Goal: Information Seeking & Learning: Learn about a topic

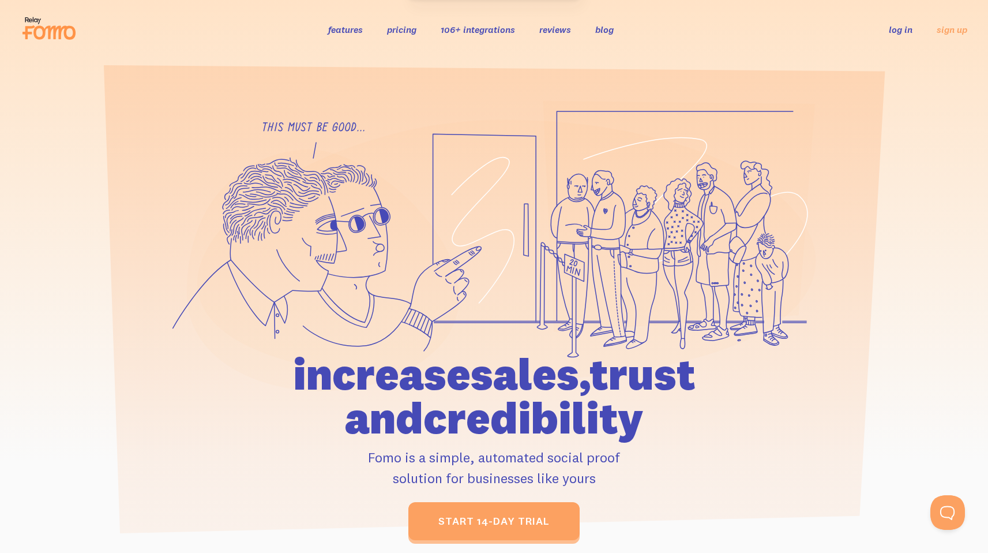
click at [494, 35] on link "106+ integrations" at bounding box center [478, 30] width 74 height 12
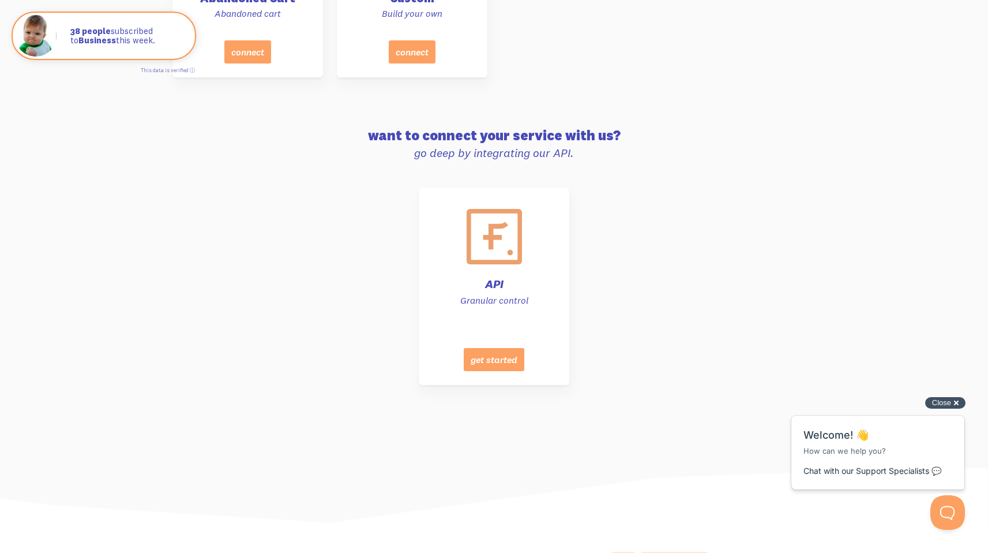
click at [946, 403] on span "Close" at bounding box center [941, 402] width 19 height 9
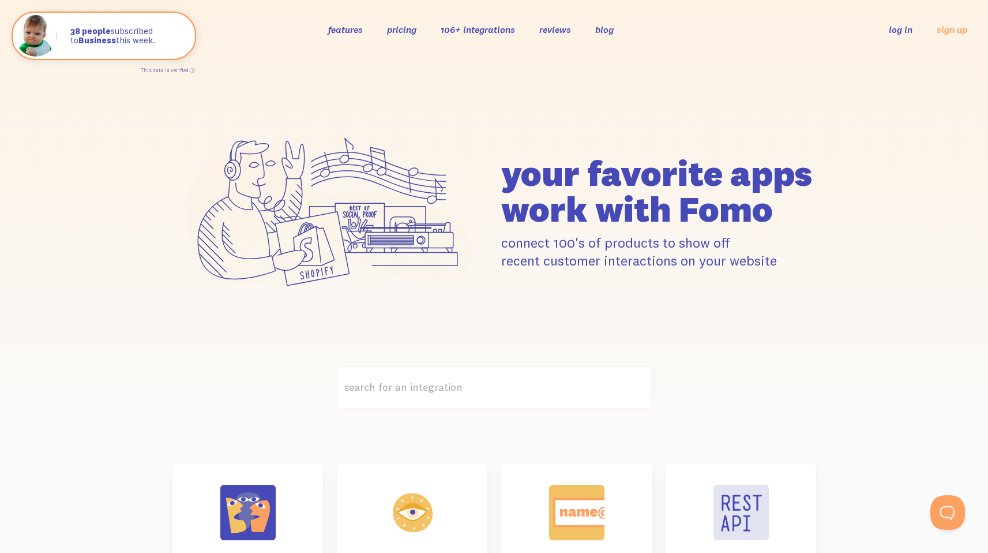
click at [541, 214] on h1 "your favorite apps work with Fomo" at bounding box center [658, 191] width 315 height 72
